Goal: Task Accomplishment & Management: Manage account settings

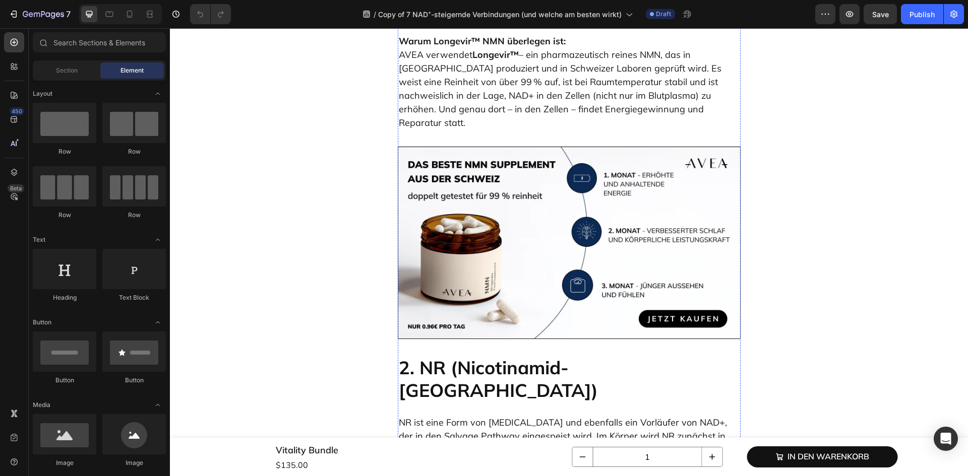
scroll to position [1647, 0]
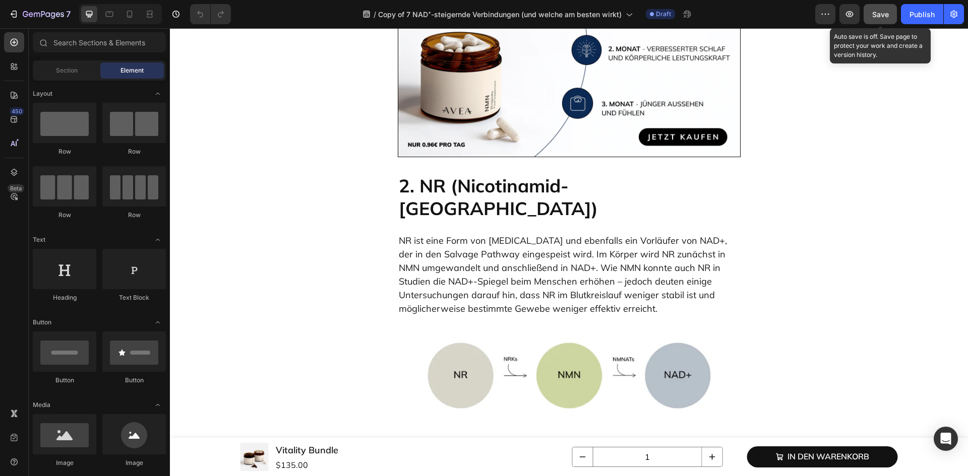
click at [871, 13] on button "Save" at bounding box center [880, 14] width 33 height 20
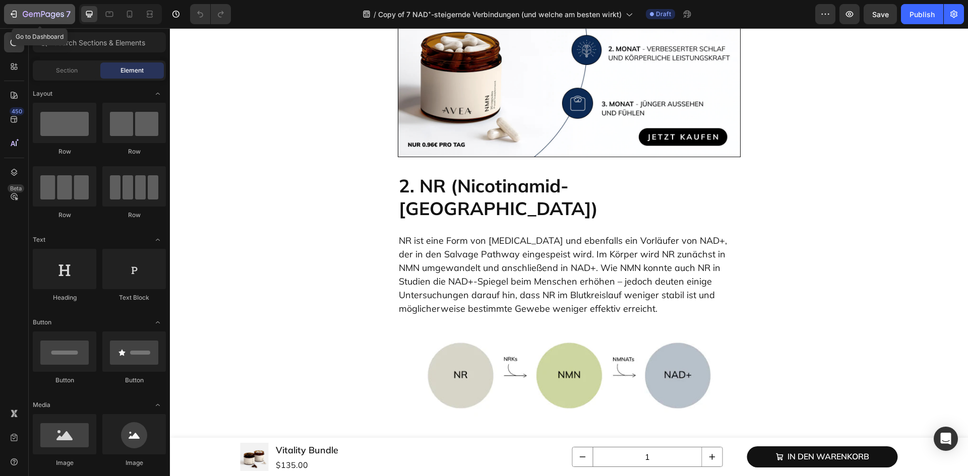
drag, startPoint x: 40, startPoint y: 13, endPoint x: 45, endPoint y: 12, distance: 5.1
click at [40, 13] on icon "button" at bounding box center [43, 15] width 41 height 9
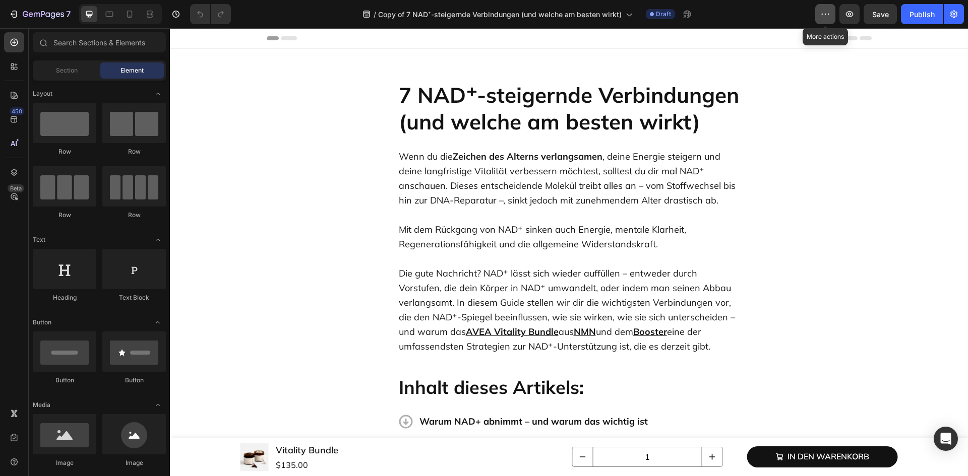
click at [828, 16] on icon "button" at bounding box center [825, 14] width 10 height 10
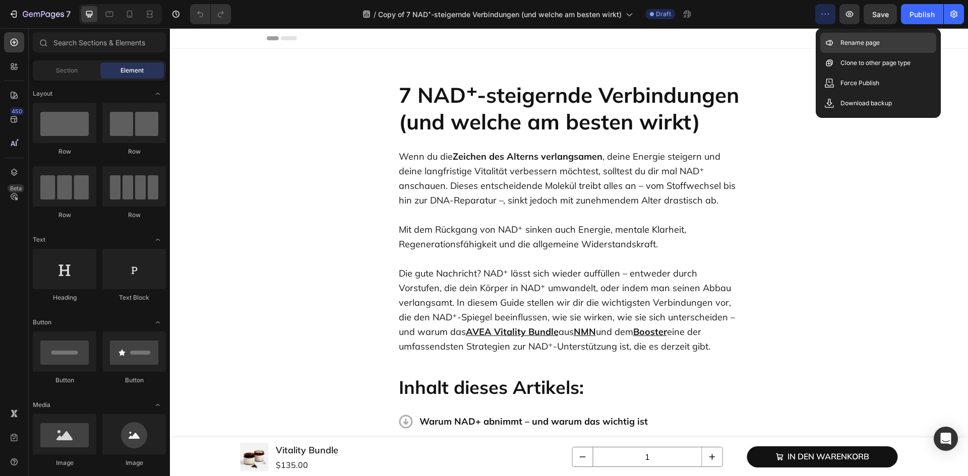
click at [847, 45] on p "Rename page" at bounding box center [859, 43] width 39 height 10
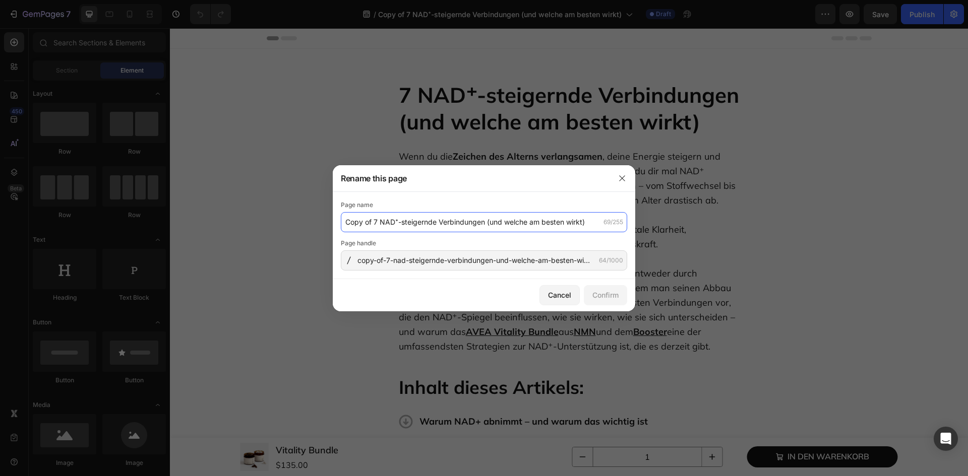
click at [348, 222] on input "Copy of 7 NAD⁺-steigernde Verbindungen (und welche am besten wirkt)" at bounding box center [484, 222] width 286 height 20
type input "[[PERSON_NAME]]Copy of 7 NAD⁺-steigernde Verbindungen (und welche am besten wir…"
click at [610, 291] on div "Confirm" at bounding box center [605, 295] width 26 height 11
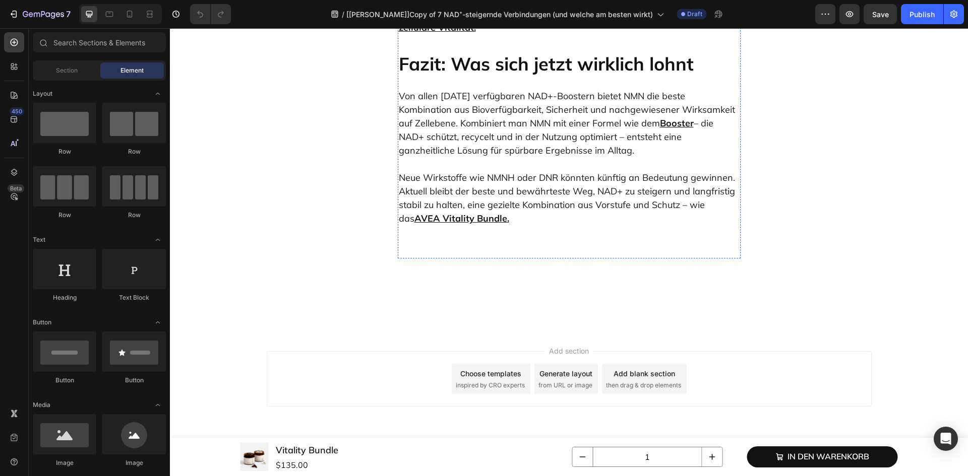
scroll to position [4706, 0]
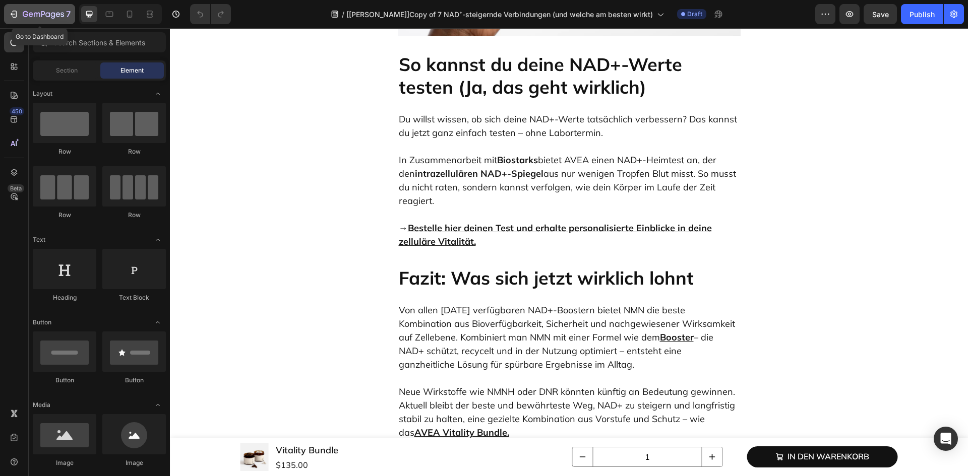
click at [35, 11] on icon "button" at bounding box center [43, 15] width 41 height 9
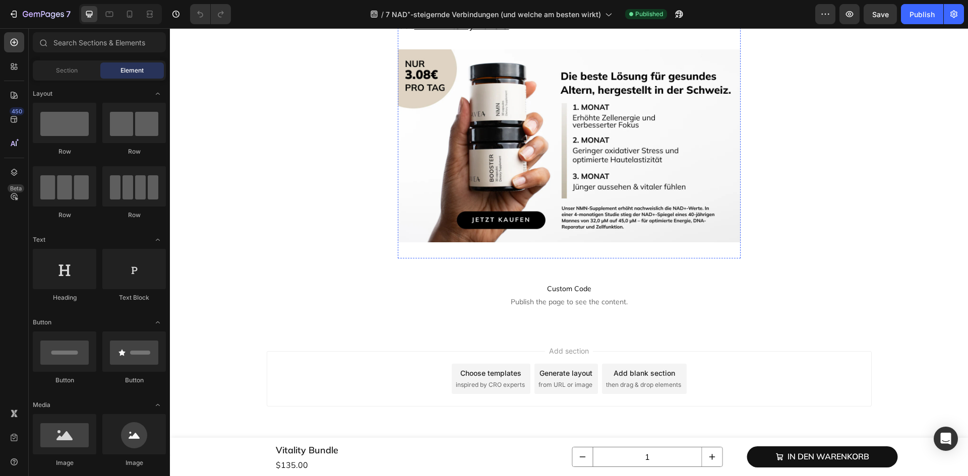
scroll to position [5328, 0]
click at [47, 15] on icon "button" at bounding box center [43, 15] width 41 height 9
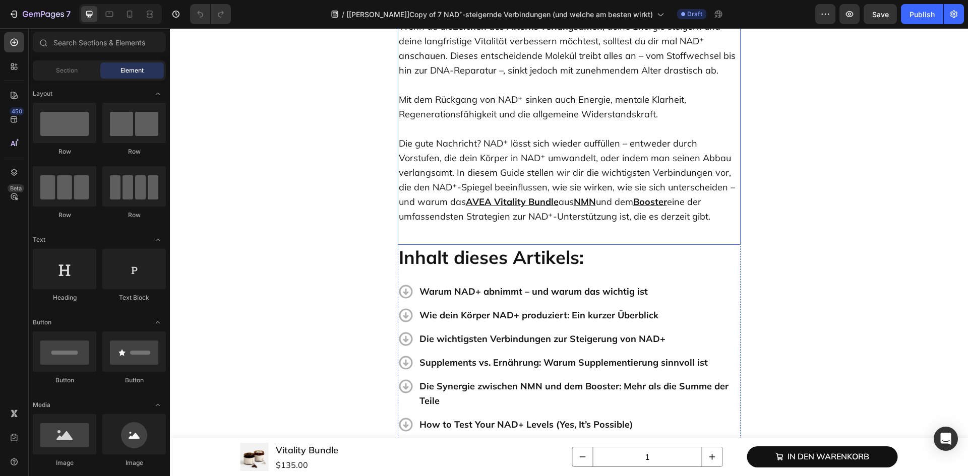
scroll to position [235, 0]
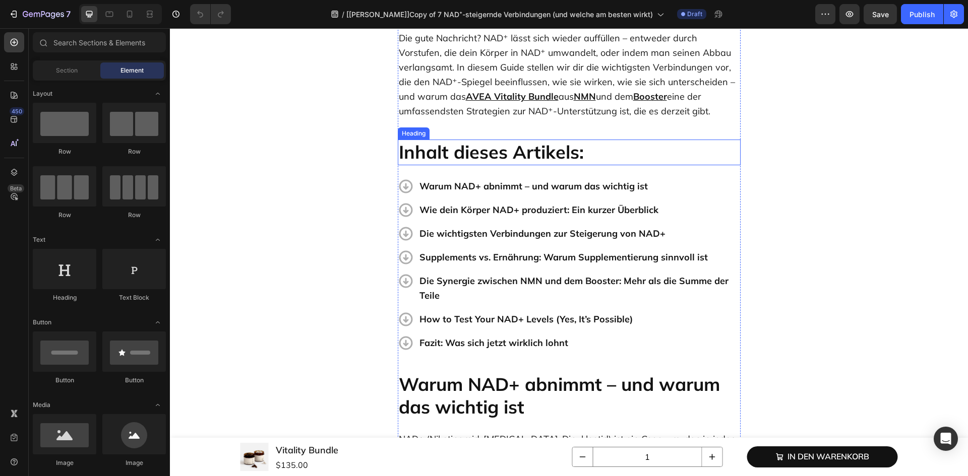
click at [492, 156] on strong "Inhalt dieses Artikels:" at bounding box center [491, 152] width 185 height 23
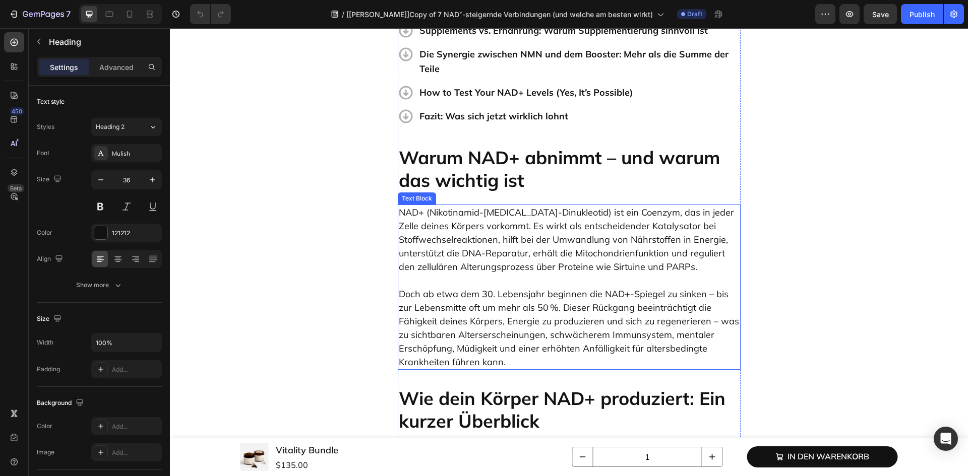
scroll to position [353, 0]
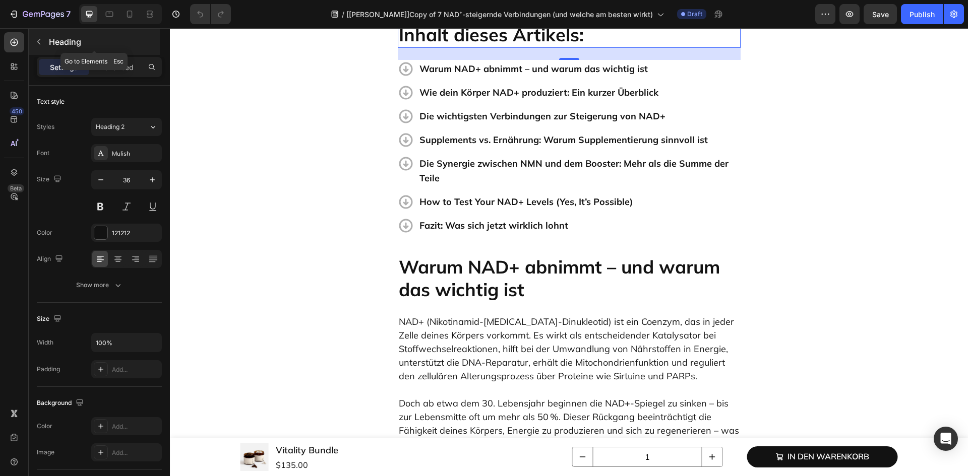
click at [31, 37] on button "button" at bounding box center [39, 42] width 16 height 16
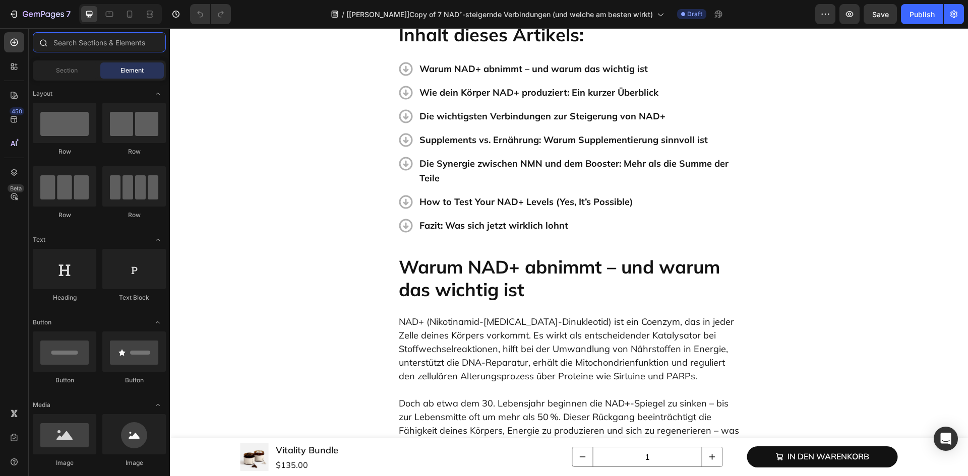
click at [76, 41] on input "text" at bounding box center [99, 42] width 133 height 20
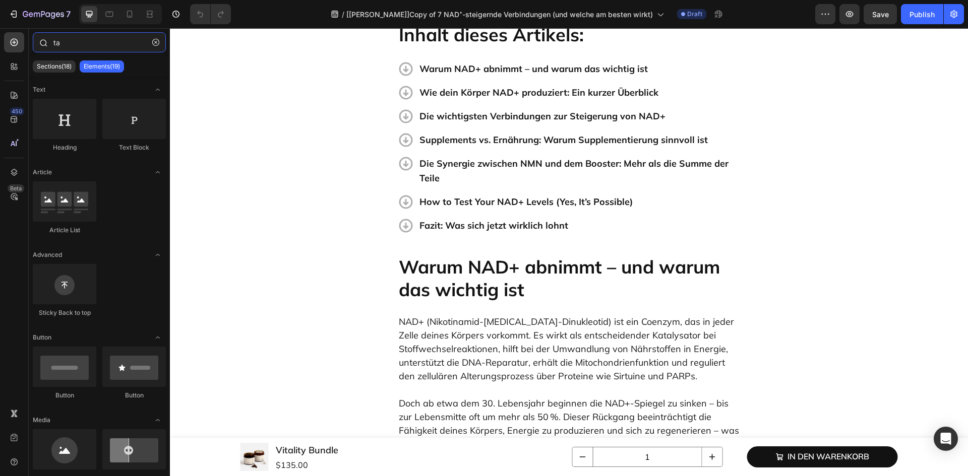
type input "tab"
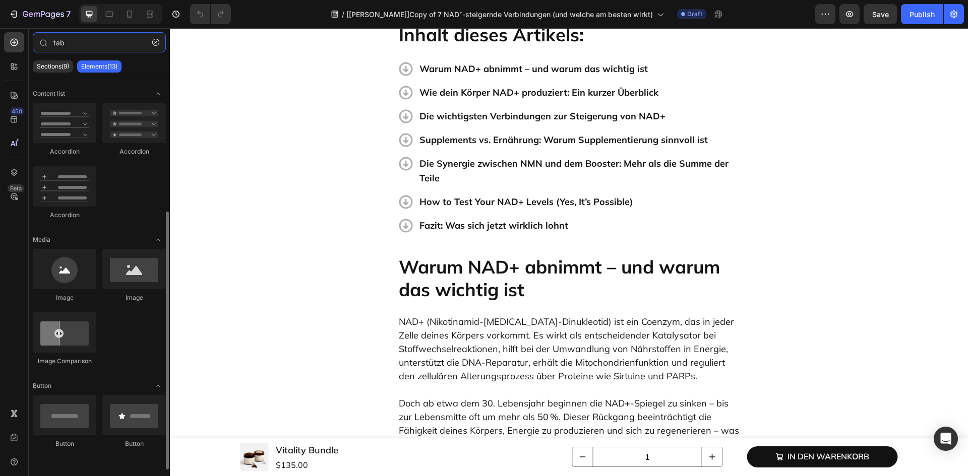
scroll to position [0, 0]
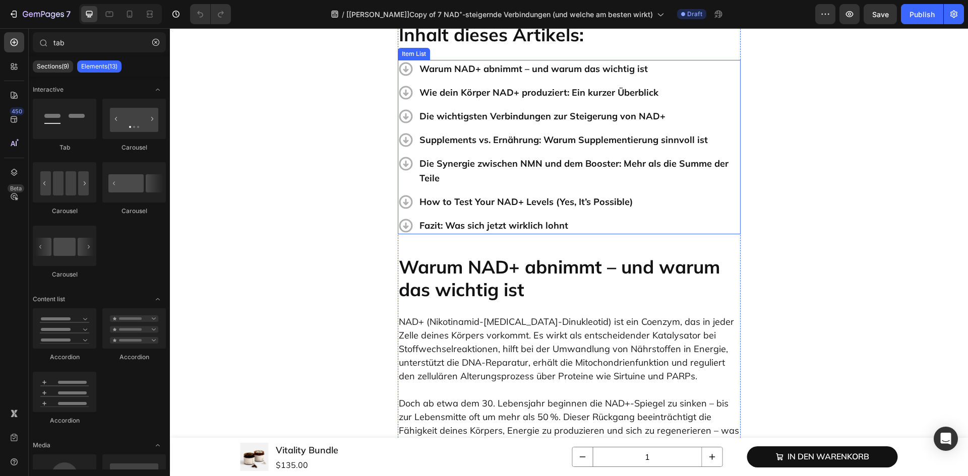
click at [463, 93] on p "Wie dein Körper NAD+ produziert: Ein kurzer Überblick" at bounding box center [579, 92] width 320 height 15
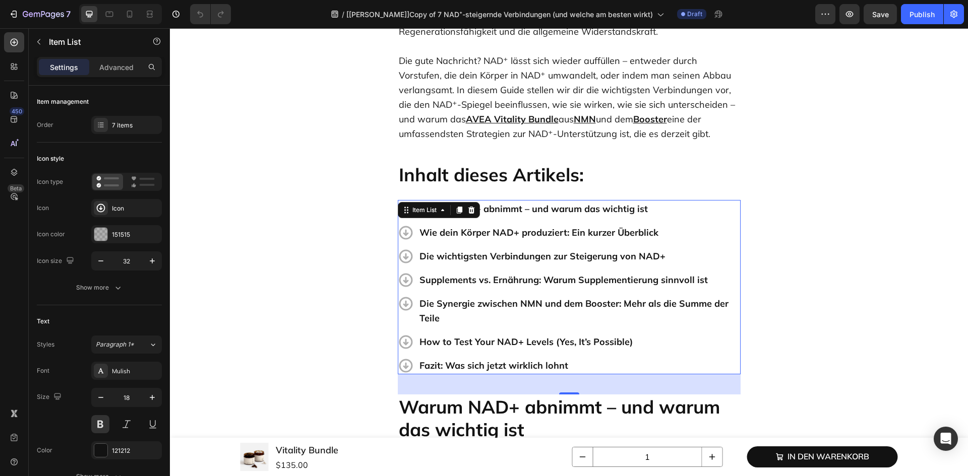
scroll to position [117, 0]
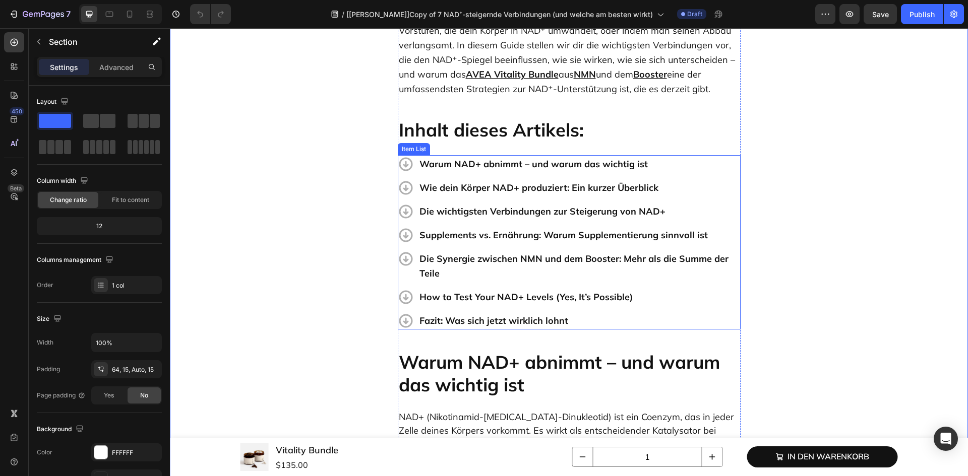
scroll to position [235, 0]
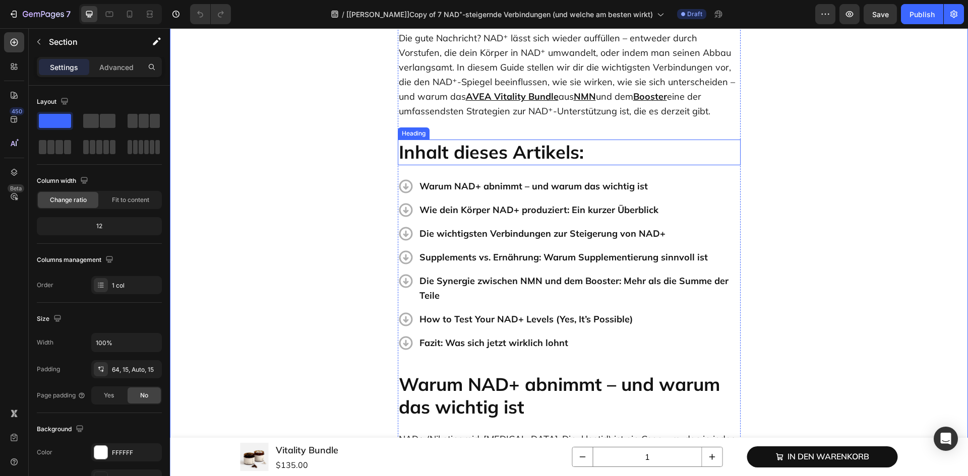
click at [664, 158] on h2 "Inhalt dieses Artikels:" at bounding box center [569, 153] width 343 height 26
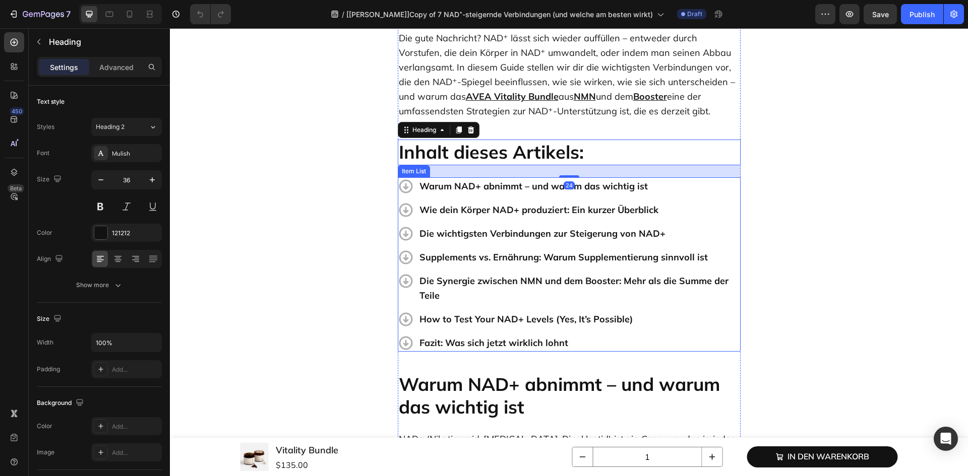
click at [726, 186] on p "Warum NAD+ abnimmt – und warum das wichtig ist" at bounding box center [579, 186] width 320 height 15
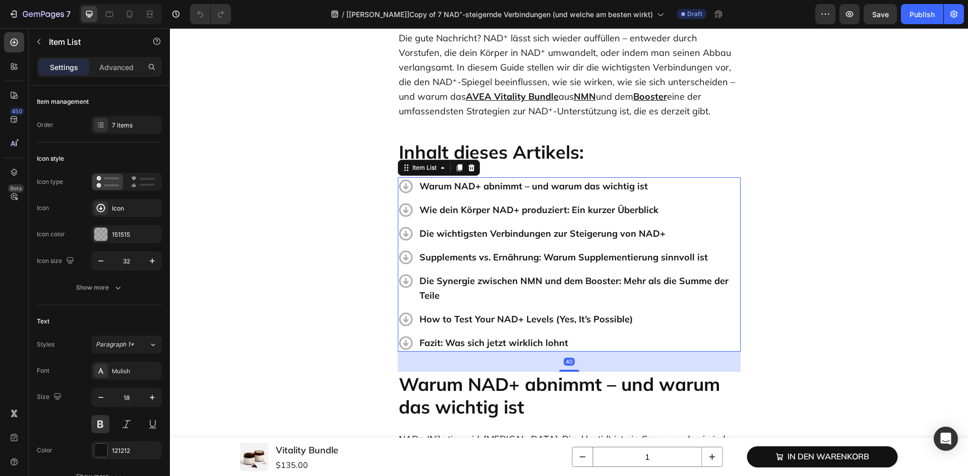
click at [731, 212] on p "Wie dein Körper NAD+ produziert: Ein kurzer Überblick" at bounding box center [579, 210] width 320 height 15
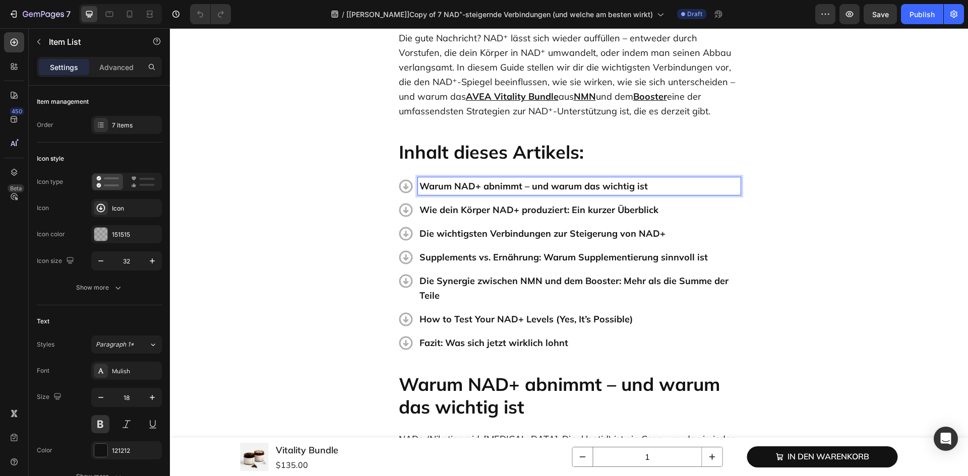
click at [733, 186] on p "Warum NAD+ abnimmt – und warum das wichtig ist" at bounding box center [579, 186] width 320 height 15
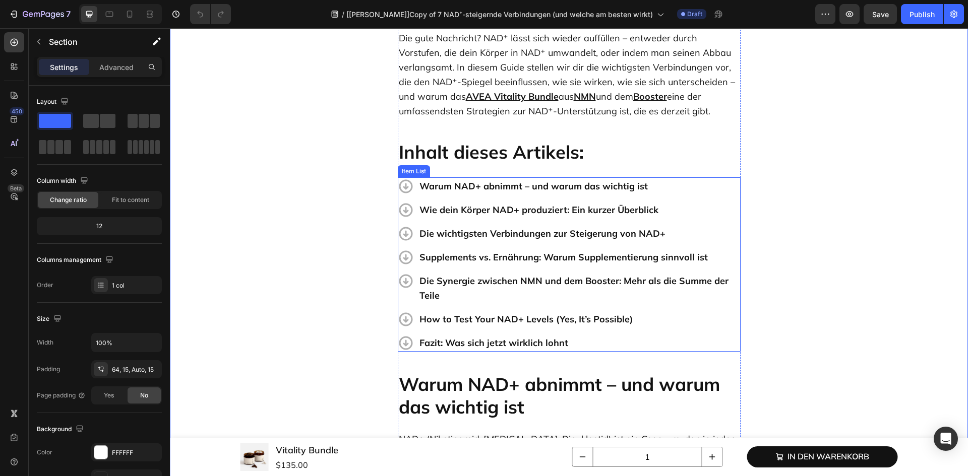
click at [728, 206] on p "Wie dein Körper NAD+ produziert: Ein kurzer Überblick" at bounding box center [579, 210] width 320 height 15
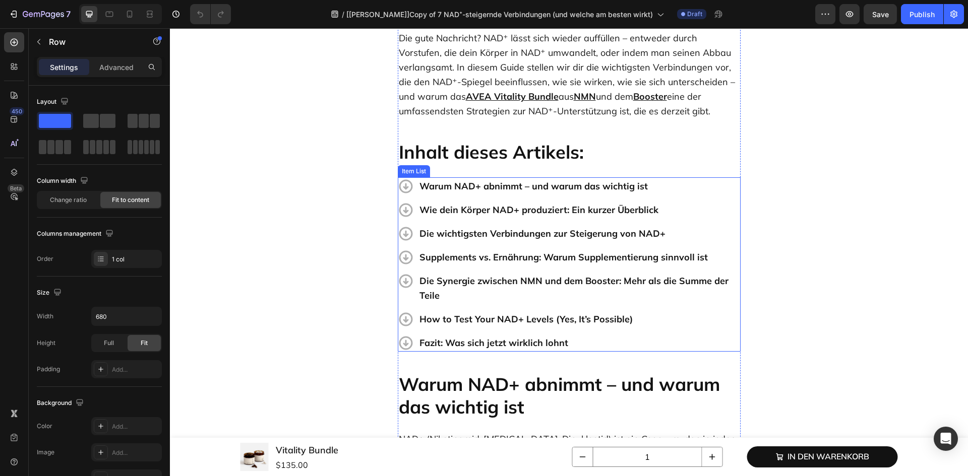
click at [712, 192] on p "Warum NAD+ abnimmt – und warum das wichtig ist" at bounding box center [579, 186] width 320 height 15
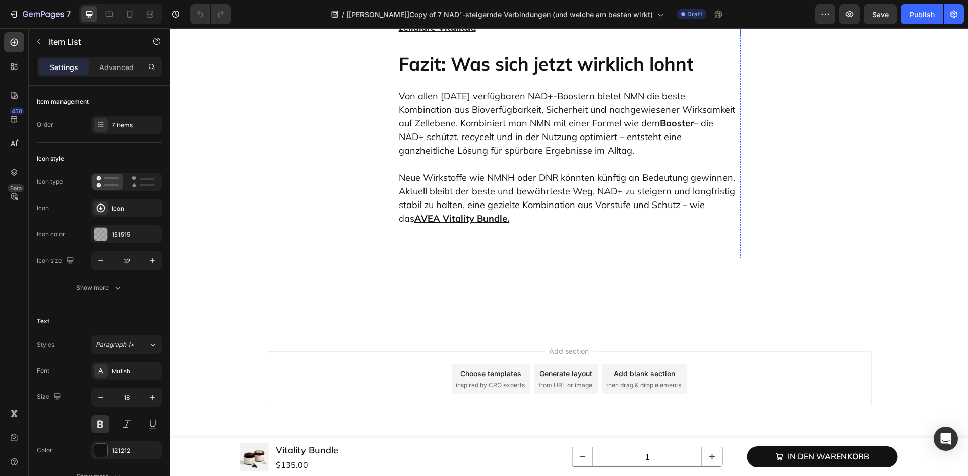
scroll to position [5328, 0]
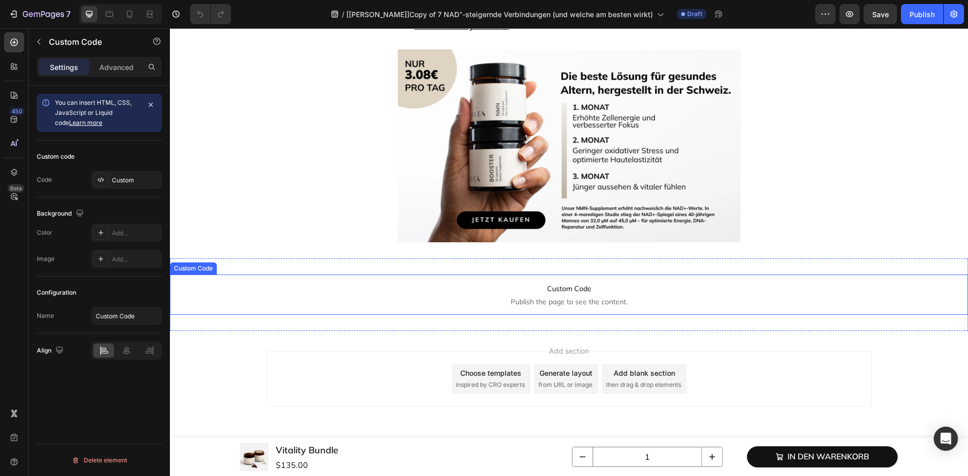
click at [551, 305] on span "Publish the page to see the content." at bounding box center [569, 302] width 798 height 10
click at [142, 176] on div "Custom" at bounding box center [135, 180] width 47 height 9
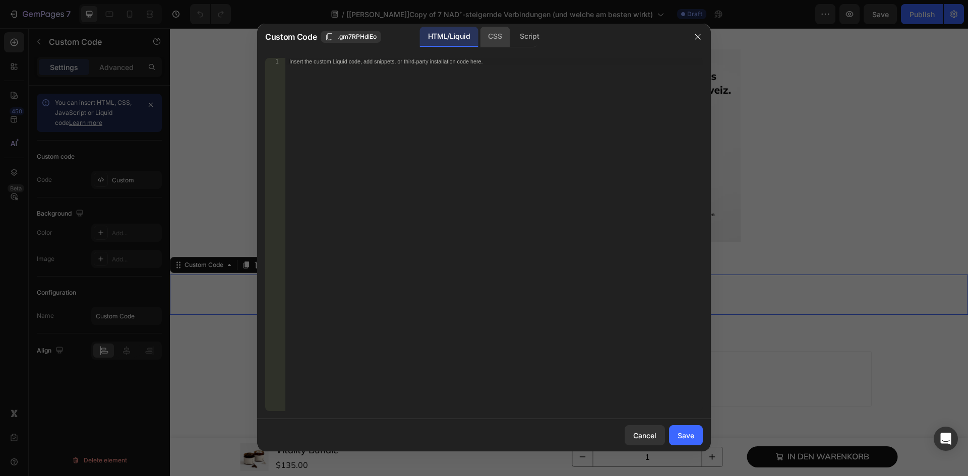
click at [512, 40] on div "CSS" at bounding box center [529, 37] width 35 height 20
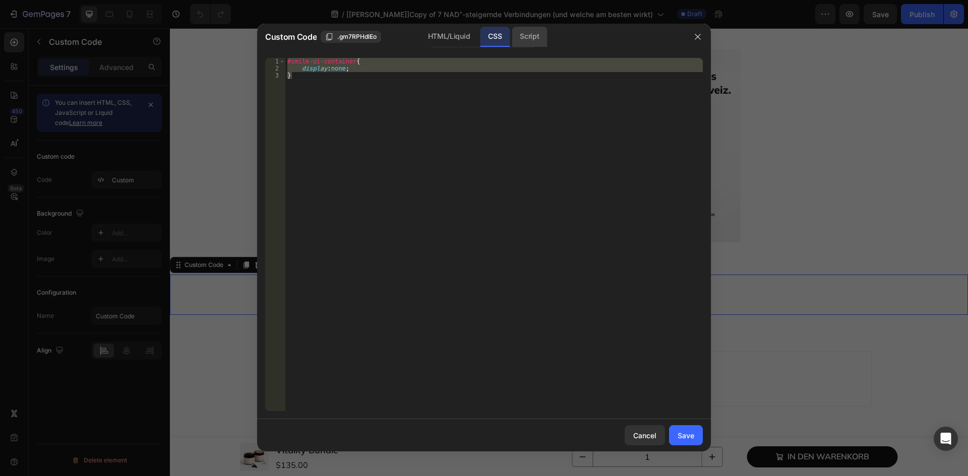
click at [542, 39] on div "Script" at bounding box center [529, 37] width 35 height 20
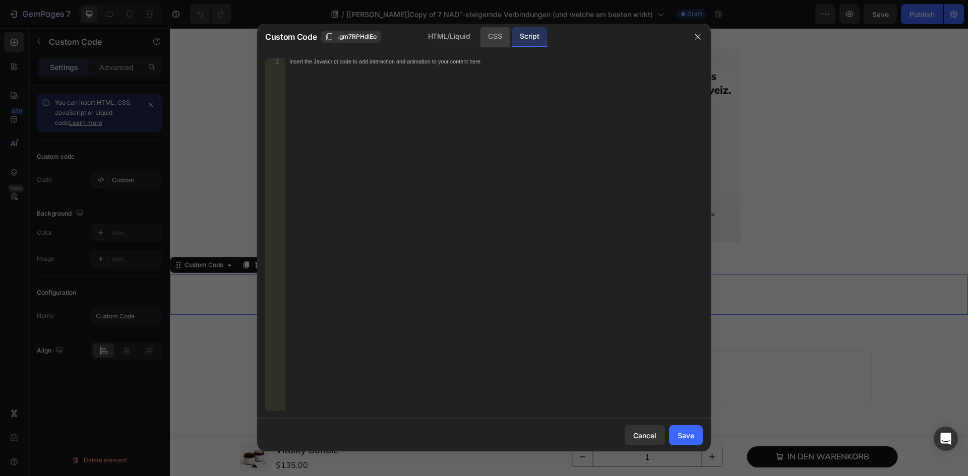
click at [508, 36] on div "CSS" at bounding box center [495, 37] width 30 height 20
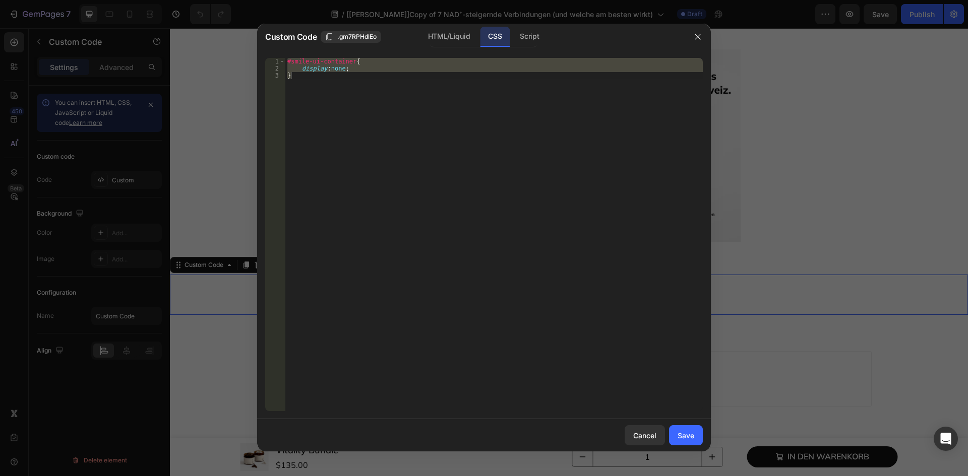
click at [331, 98] on div "#smile-ui-container { display : none ; }" at bounding box center [493, 234] width 417 height 353
type textarea "}"
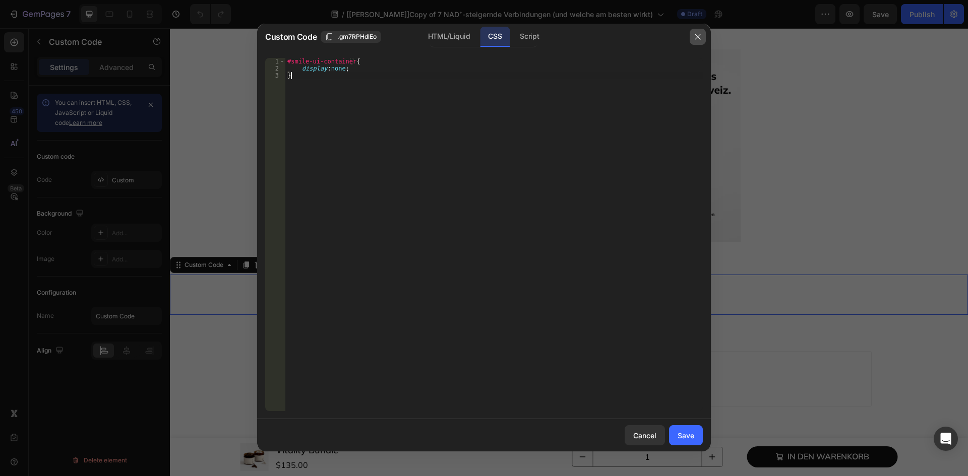
click at [694, 37] on icon "button" at bounding box center [698, 37] width 8 height 8
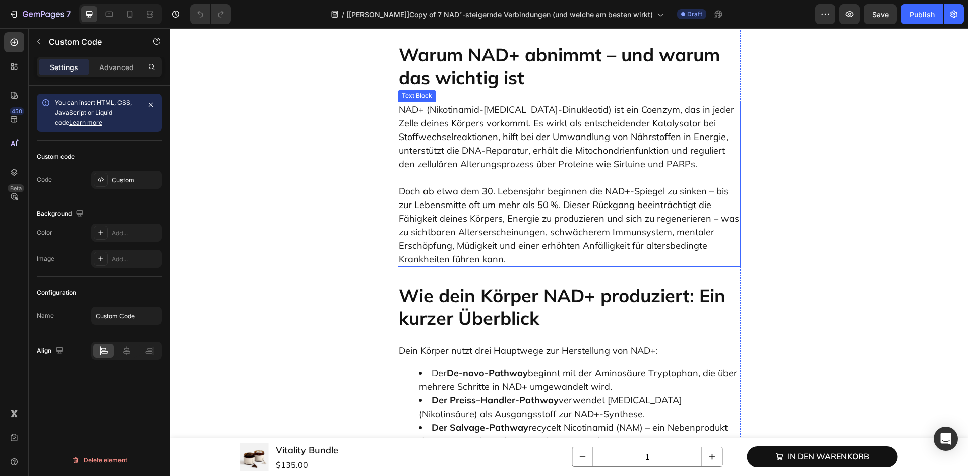
scroll to position [588, 0]
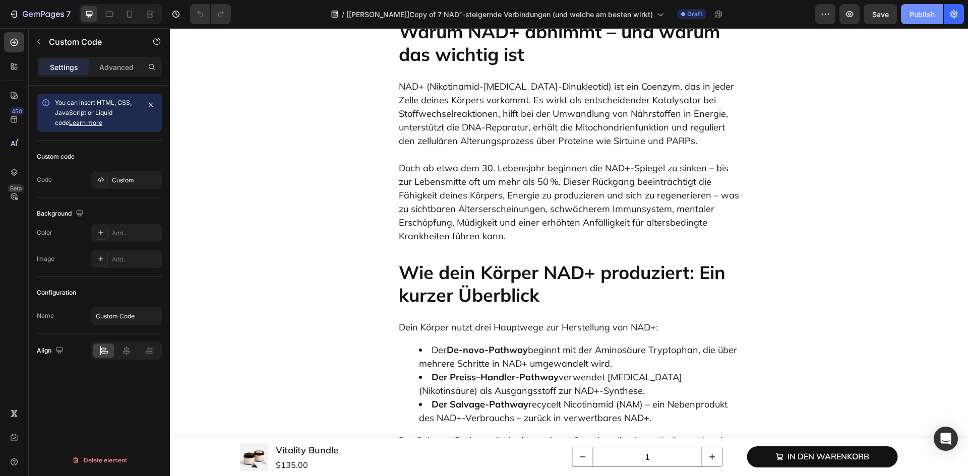
click at [910, 17] on div "Publish" at bounding box center [922, 14] width 25 height 11
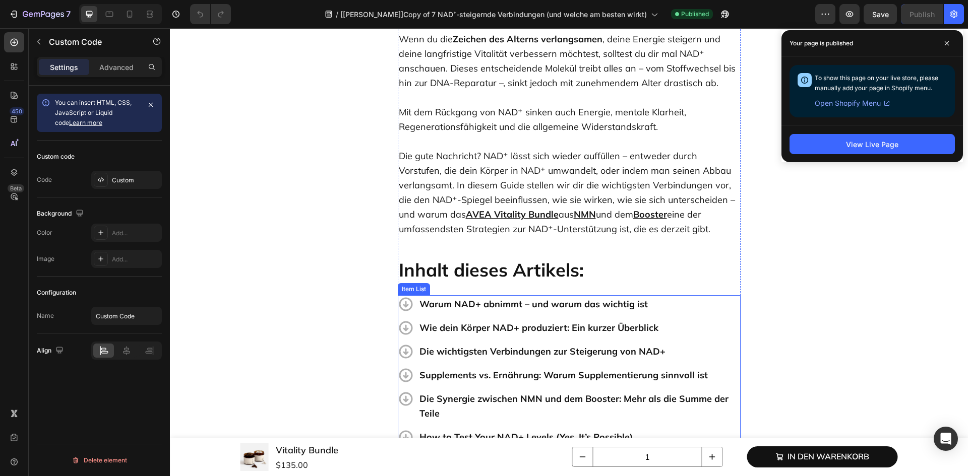
scroll to position [0, 0]
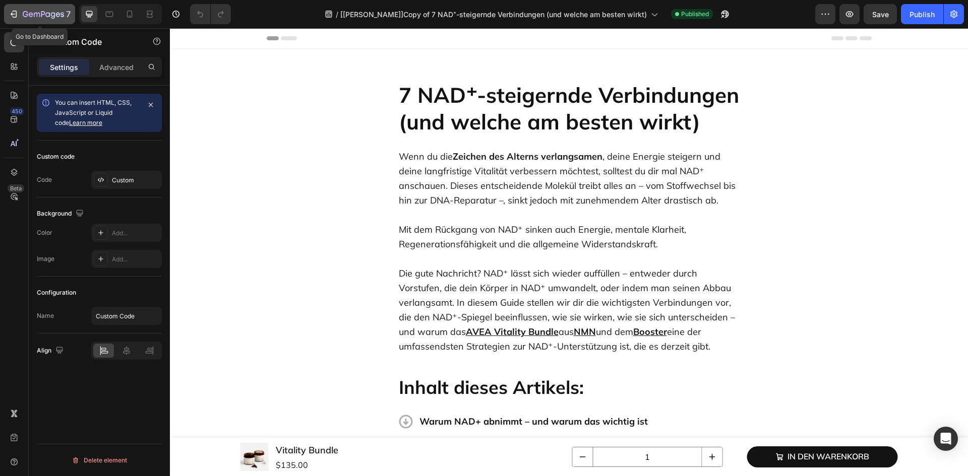
click at [45, 15] on icon "button" at bounding box center [43, 15] width 41 height 9
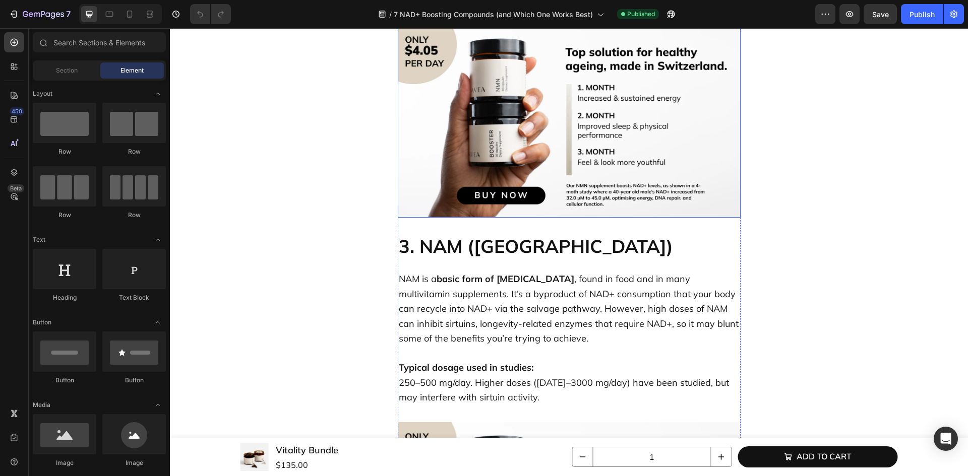
scroll to position [2353, 0]
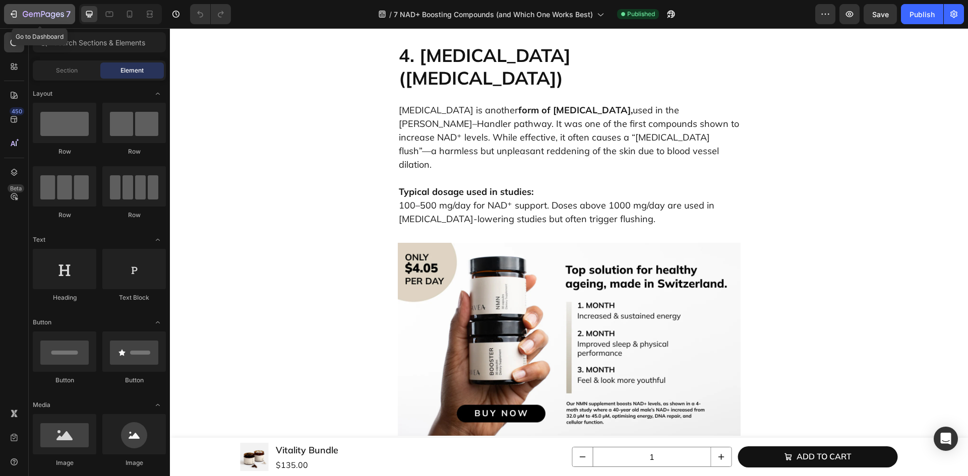
click at [46, 19] on div "7" at bounding box center [47, 14] width 48 height 12
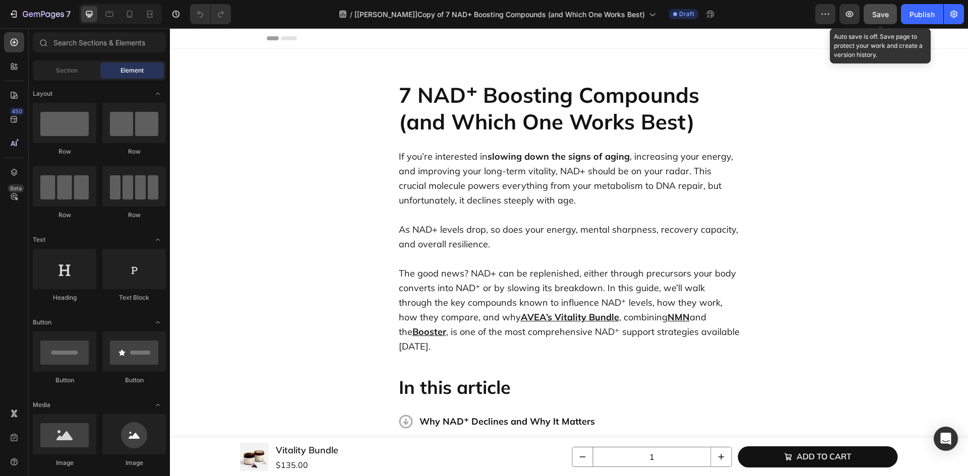
click at [882, 21] on button "Save" at bounding box center [880, 14] width 33 height 20
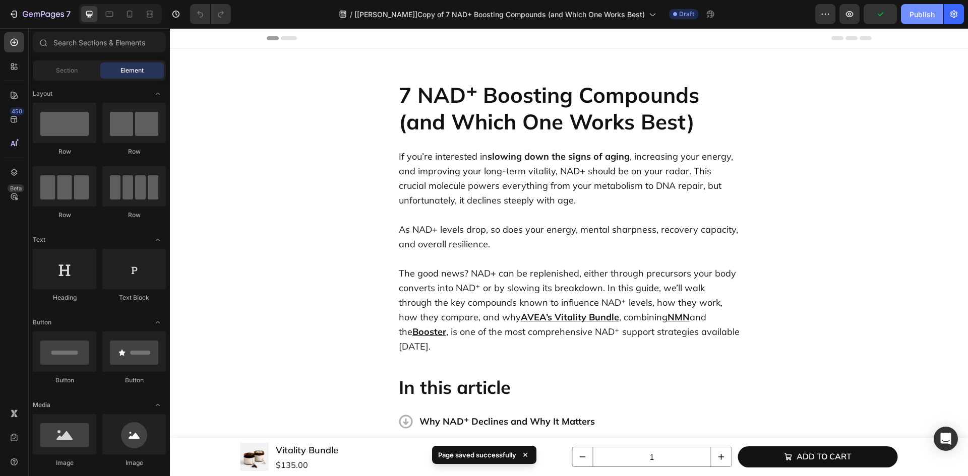
click at [909, 15] on button "Publish" at bounding box center [922, 14] width 42 height 20
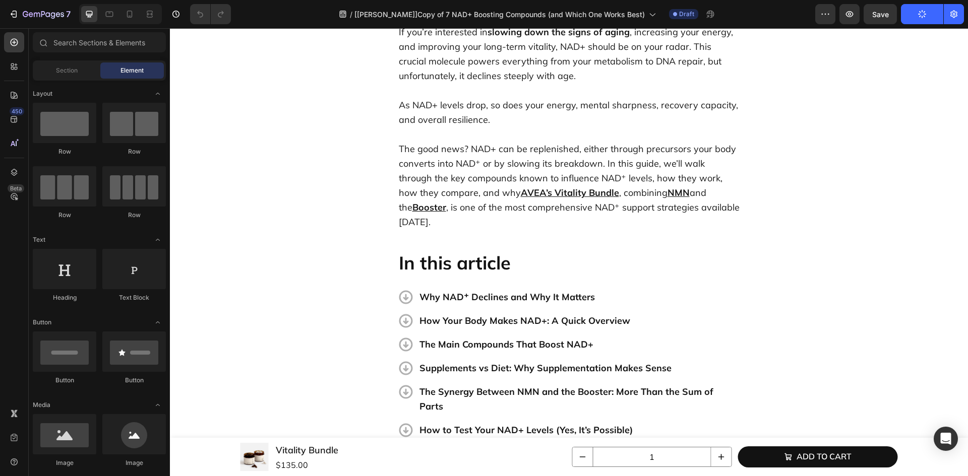
scroll to position [156, 0]
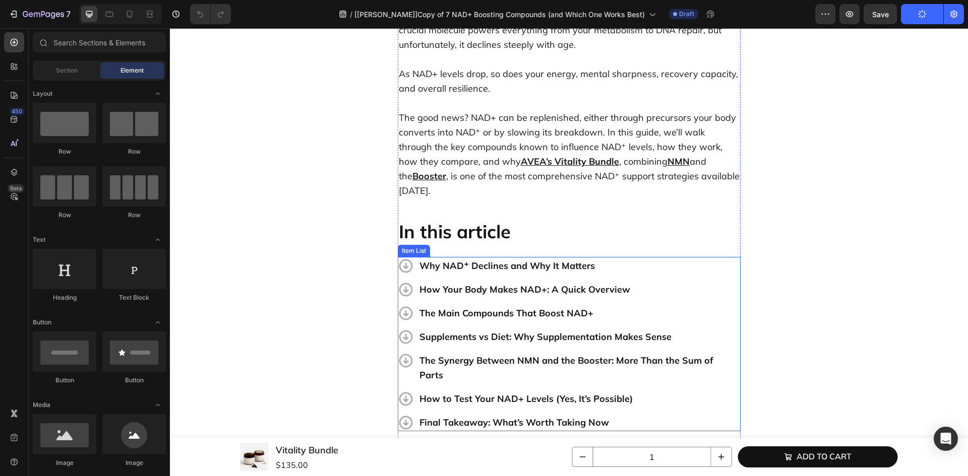
click at [735, 257] on div "Why NAD⁺ Declines and Why It Matters How Your Body Makes NAD+: A Quick Overview…" at bounding box center [569, 344] width 343 height 174
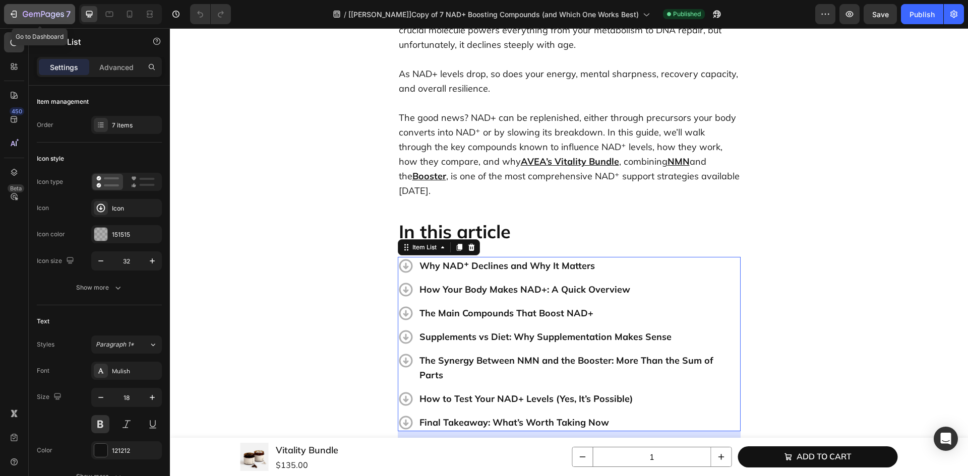
click at [51, 16] on icon "button" at bounding box center [43, 15] width 41 height 9
